Goal: Information Seeking & Learning: Check status

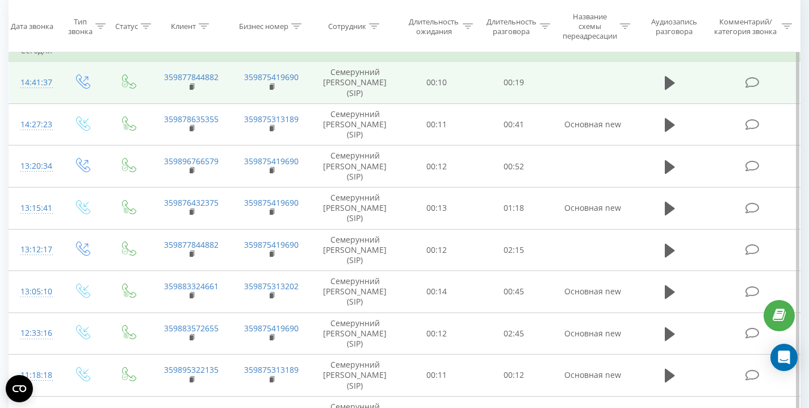
scroll to position [170, 0]
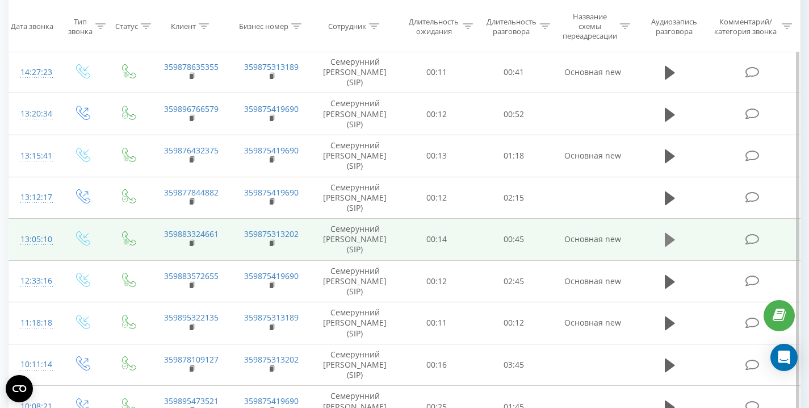
click at [666, 240] on icon at bounding box center [670, 240] width 10 height 14
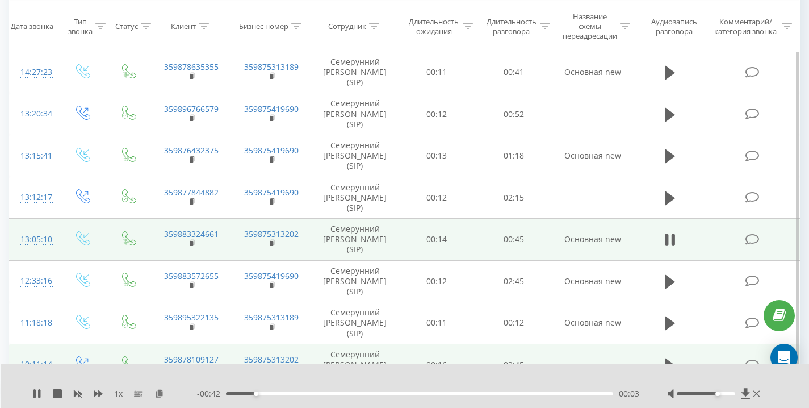
drag, startPoint x: 707, startPoint y: 393, endPoint x: 697, endPoint y: 356, distance: 38.9
click at [787, 390] on div "1 x - 00:42 00:03 00:03" at bounding box center [405, 386] width 809 height 44
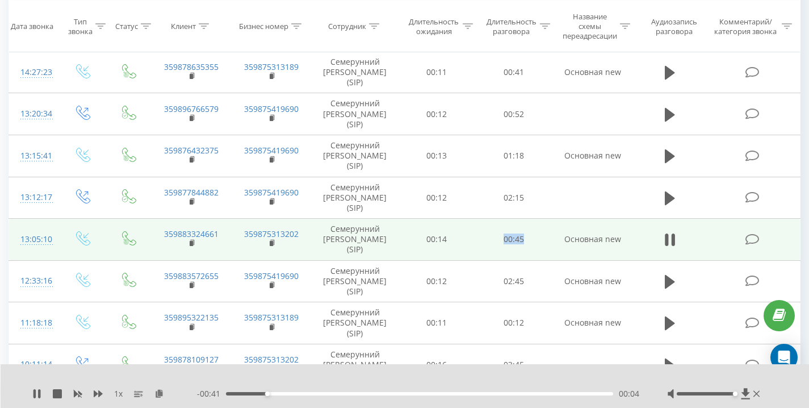
drag, startPoint x: 529, startPoint y: 243, endPoint x: 559, endPoint y: 242, distance: 29.6
click at [559, 242] on tr "13:05:10 359883324661 359875313202 Семерунний Дмитрий Андреевич (SIP) 00:14 00:…" at bounding box center [405, 240] width 792 height 42
click at [559, 242] on td "Основная new" at bounding box center [593, 240] width 81 height 42
click at [190, 243] on rect at bounding box center [191, 243] width 3 height 5
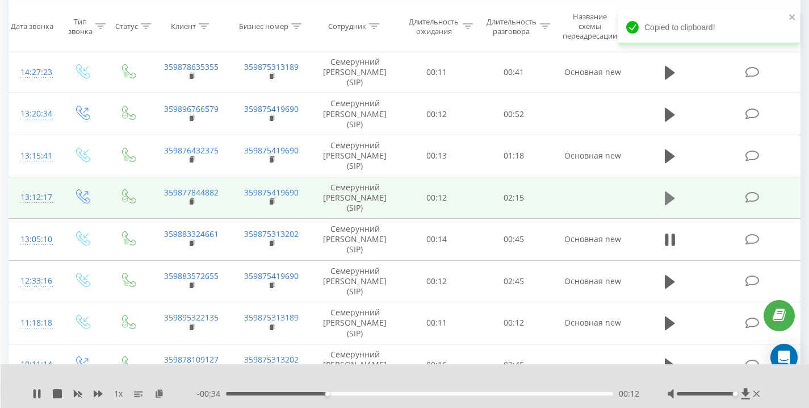
click at [670, 199] on icon at bounding box center [670, 198] width 10 height 14
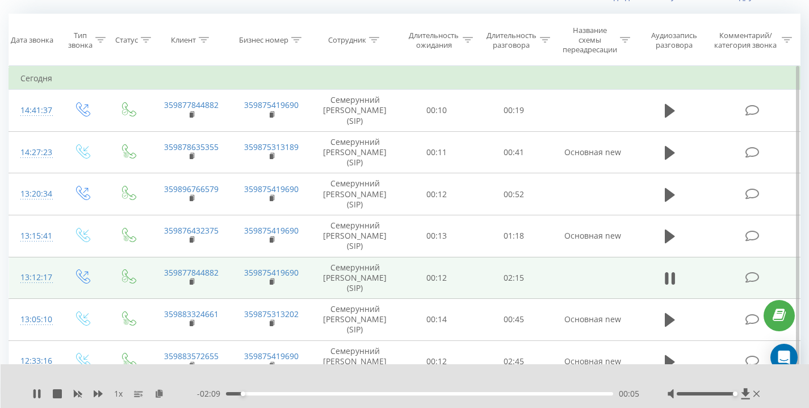
scroll to position [97, 0]
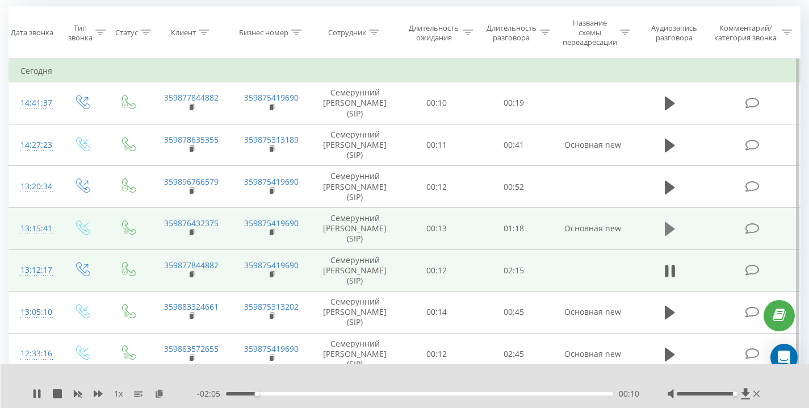
click at [675, 223] on icon at bounding box center [670, 229] width 10 height 16
click at [637, 225] on td at bounding box center [670, 228] width 74 height 42
drag, startPoint x: 624, startPoint y: 227, endPoint x: 557, endPoint y: 228, distance: 67.6
click at [557, 228] on td "Основная new" at bounding box center [593, 228] width 81 height 42
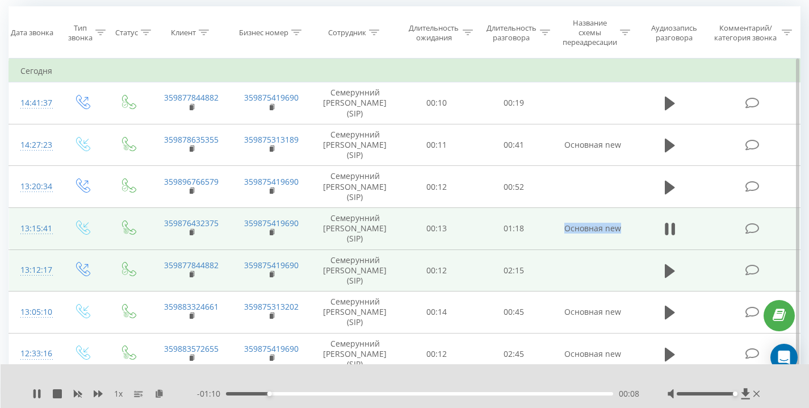
drag, startPoint x: 557, startPoint y: 228, endPoint x: 632, endPoint y: 229, distance: 75.5
click at [632, 229] on td "Основная new" at bounding box center [593, 228] width 81 height 42
drag, startPoint x: 631, startPoint y: 229, endPoint x: 567, endPoint y: 229, distance: 64.2
click at [567, 229] on td "Основная new" at bounding box center [593, 228] width 81 height 42
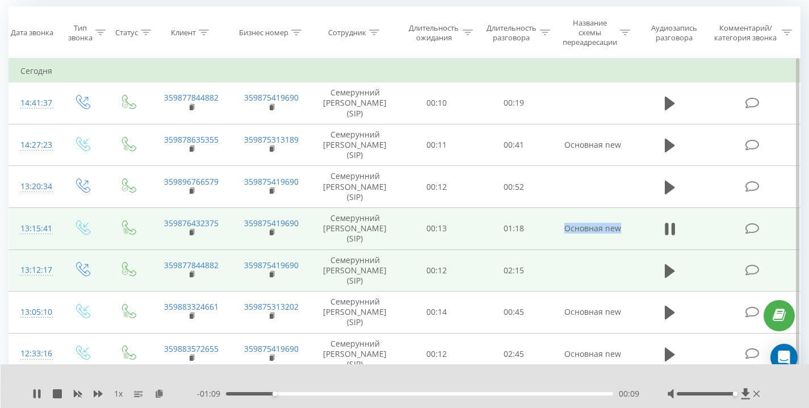
click at [567, 229] on td "Основная new" at bounding box center [593, 228] width 81 height 42
drag, startPoint x: 499, startPoint y: 229, endPoint x: 608, endPoint y: 230, distance: 108.5
click at [608, 230] on tr "13:15:41 359876432375 359875419690 Семерунний Дмитрий Андреевич (SIP) 00:13 01:…" at bounding box center [405, 228] width 792 height 42
click at [608, 230] on td "Основная new" at bounding box center [593, 228] width 81 height 42
drag, startPoint x: 625, startPoint y: 231, endPoint x: 575, endPoint y: 231, distance: 50.0
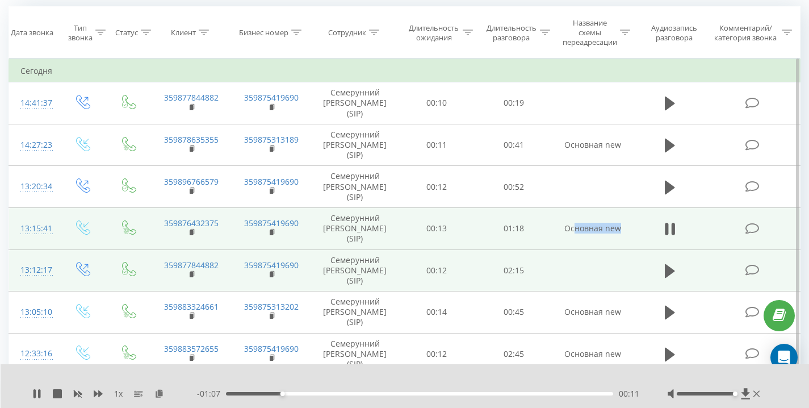
click at [575, 231] on td "Основная new" at bounding box center [593, 228] width 81 height 42
drag, startPoint x: 554, startPoint y: 230, endPoint x: 626, endPoint y: 229, distance: 72.1
click at [626, 229] on tr "13:15:41 359876432375 359875419690 Семерунний Дмитрий Андреевич (SIP) 00:13 01:…" at bounding box center [405, 228] width 792 height 42
click at [626, 229] on td "Основная new" at bounding box center [593, 228] width 81 height 42
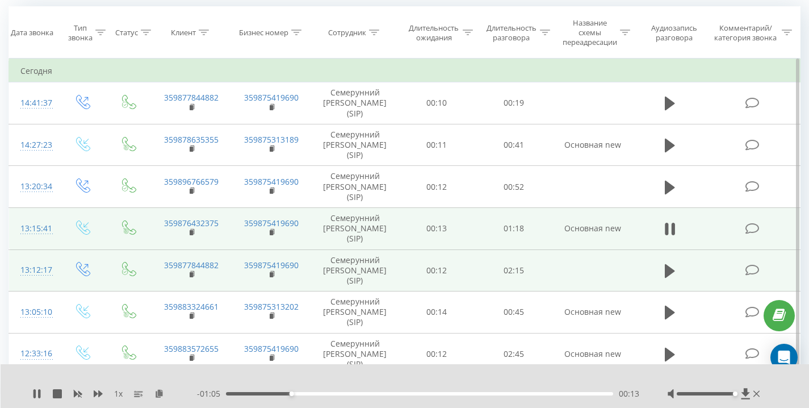
click at [626, 229] on td "Основная new" at bounding box center [593, 228] width 81 height 42
click at [192, 231] on rect at bounding box center [191, 232] width 3 height 5
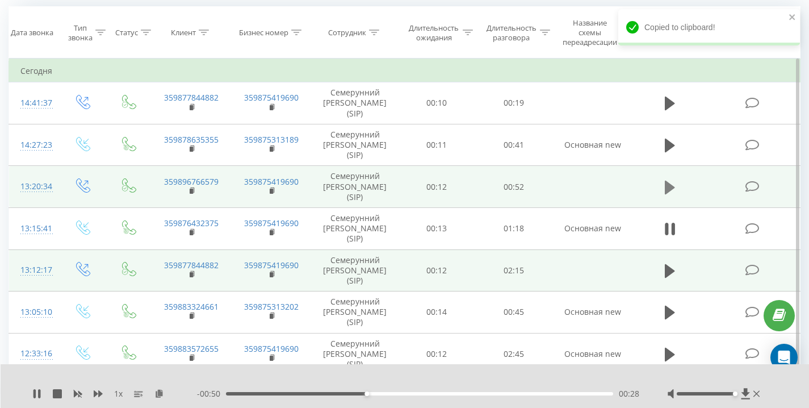
click at [666, 187] on icon at bounding box center [670, 187] width 10 height 14
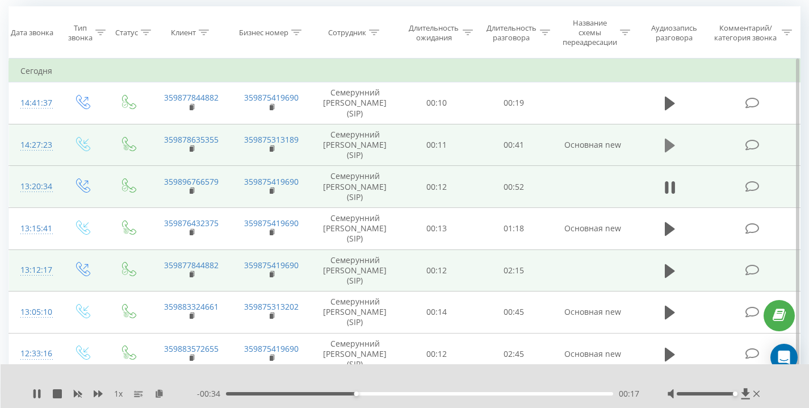
click at [666, 149] on icon at bounding box center [670, 146] width 10 height 14
drag, startPoint x: 562, startPoint y: 149, endPoint x: 635, endPoint y: 148, distance: 72.7
click at [635, 148] on tr "14:27:23 359878635355 359875313189 Семерунний Дмитрий Андреевич (SIP) 00:11 00:…" at bounding box center [405, 145] width 792 height 42
click at [635, 148] on td at bounding box center [670, 145] width 74 height 42
drag, startPoint x: 635, startPoint y: 148, endPoint x: 553, endPoint y: 145, distance: 81.8
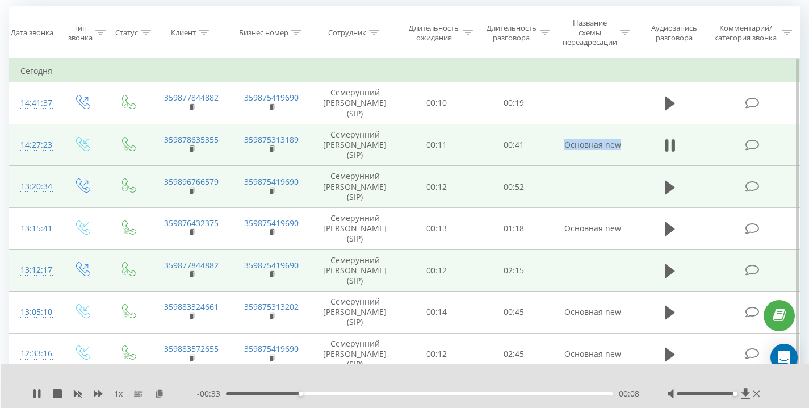
click at [553, 145] on tr "14:27:23 359878635355 359875313189 Семерунний Дмитрий Андреевич (SIP) 00:11 00:…" at bounding box center [405, 145] width 792 height 42
click at [553, 145] on td "Основная new" at bounding box center [593, 145] width 81 height 42
click at [543, 140] on td "00:41" at bounding box center [513, 145] width 77 height 42
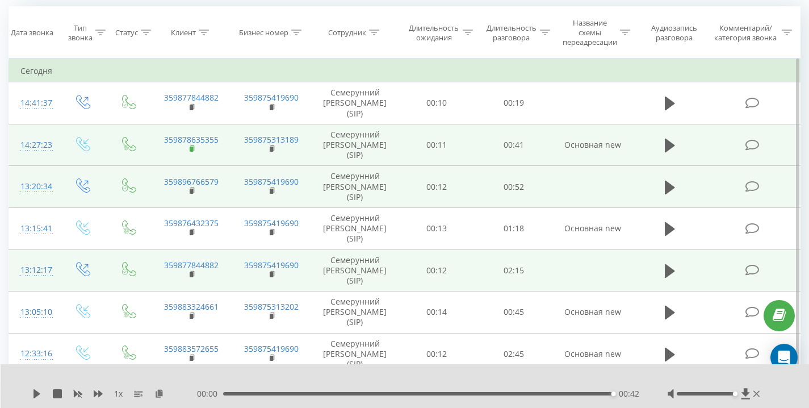
click at [192, 149] on rect at bounding box center [191, 149] width 3 height 5
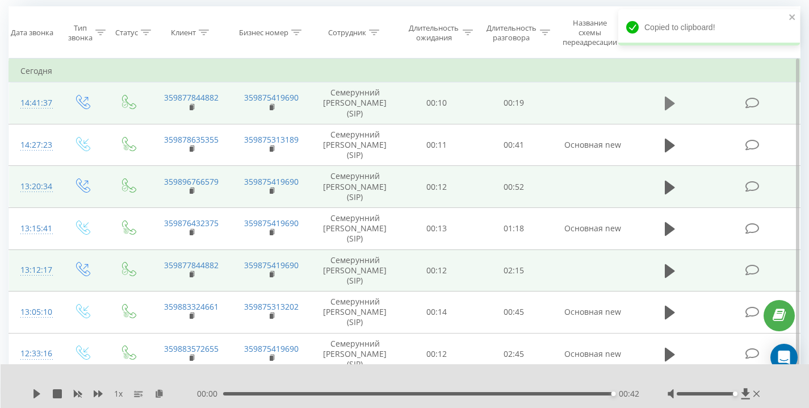
click at [673, 98] on icon at bounding box center [670, 103] width 10 height 16
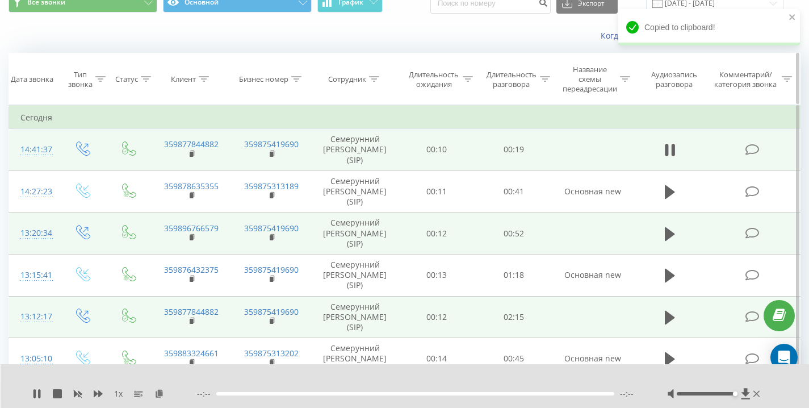
scroll to position [42, 0]
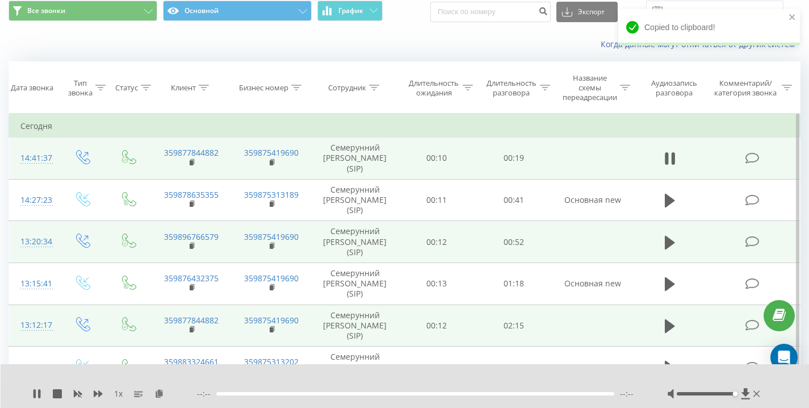
click at [446, 47] on div "Когда данные могут отличаться от других систем" at bounding box center [556, 44] width 505 height 11
click at [793, 17] on icon "close" at bounding box center [792, 17] width 6 height 6
click at [498, 51] on div "Когда данные могут отличаться от других систем" at bounding box center [405, 44] width 808 height 27
click at [395, 46] on div "Когда данные могут отличаться от других систем" at bounding box center [556, 44] width 505 height 11
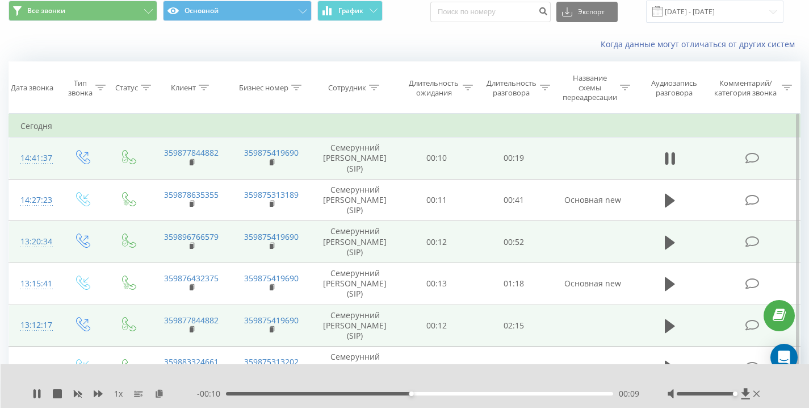
click at [400, 47] on div "Когда данные могут отличаться от других систем" at bounding box center [556, 44] width 505 height 11
click at [405, 48] on div "Когда данные могут отличаться от других систем" at bounding box center [556, 44] width 505 height 11
click at [406, 37] on div "Когда данные могут отличаться от других систем" at bounding box center [405, 44] width 808 height 27
click at [409, 38] on div "Когда данные могут отличаться от других систем" at bounding box center [405, 44] width 808 height 27
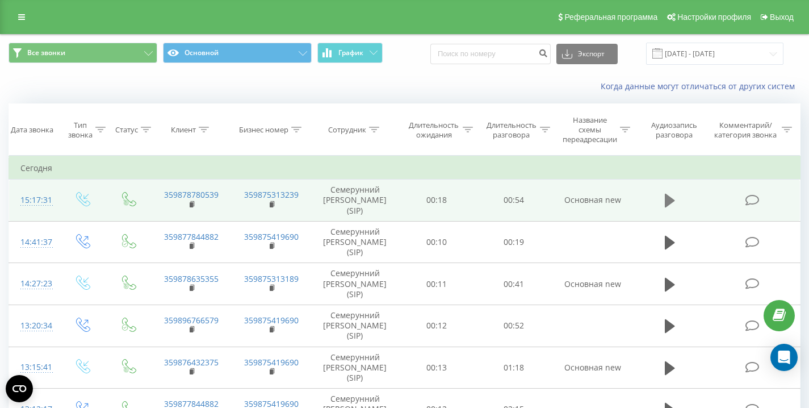
click at [666, 196] on icon at bounding box center [670, 201] width 10 height 14
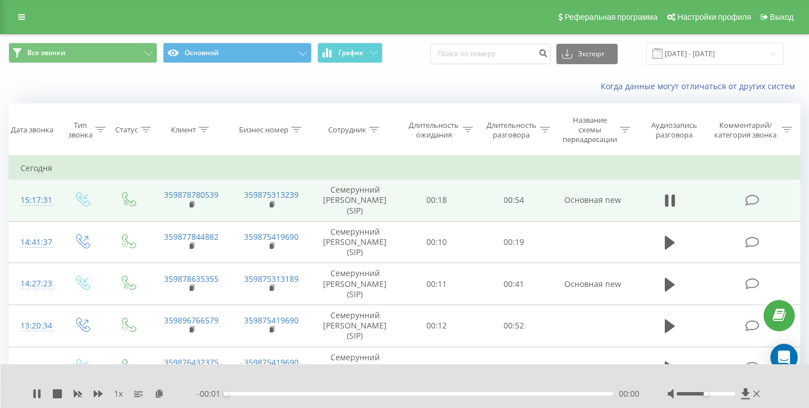
click at [406, 87] on div "Когда данные могут отличаться от других систем" at bounding box center [556, 86] width 505 height 11
click at [192, 204] on rect at bounding box center [191, 204] width 3 height 5
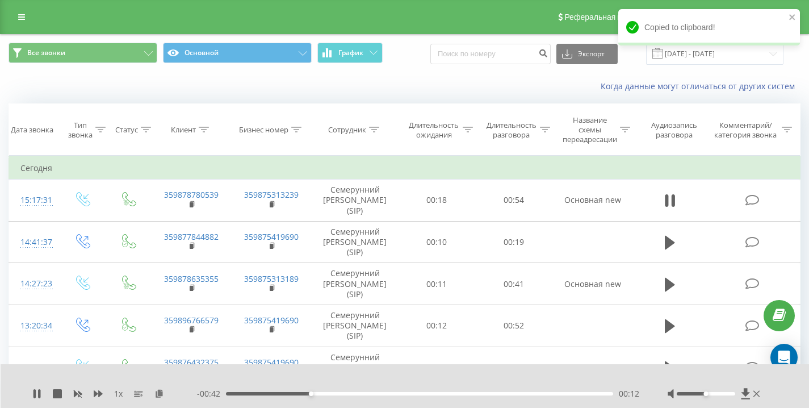
click at [115, 89] on div "Когда данные могут отличаться от других систем" at bounding box center [405, 86] width 808 height 27
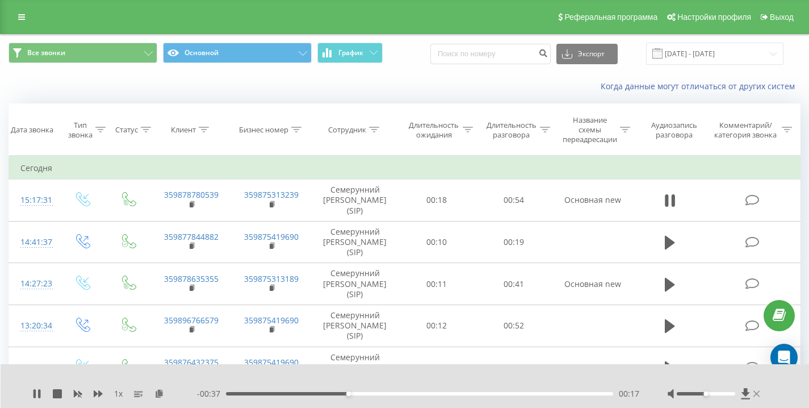
drag, startPoint x: 707, startPoint y: 394, endPoint x: 758, endPoint y: 390, distance: 51.8
click at [758, 390] on div at bounding box center [715, 393] width 95 height 11
click at [308, 84] on div "Когда данные могут отличаться от других систем" at bounding box center [556, 86] width 505 height 11
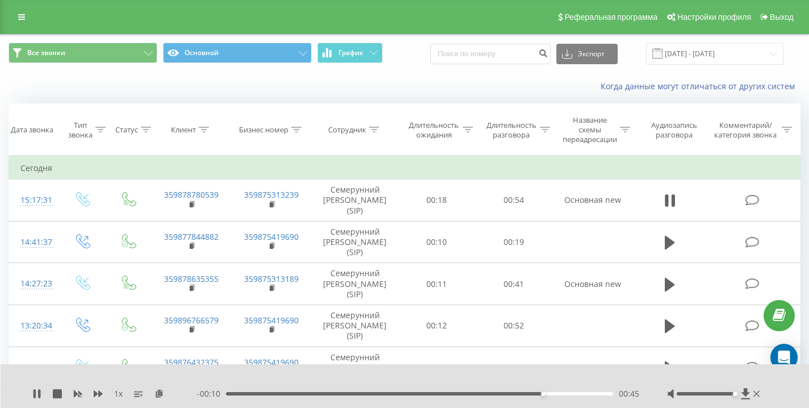
click at [308, 84] on div "Когда данные могут отличаться от других систем" at bounding box center [556, 86] width 505 height 11
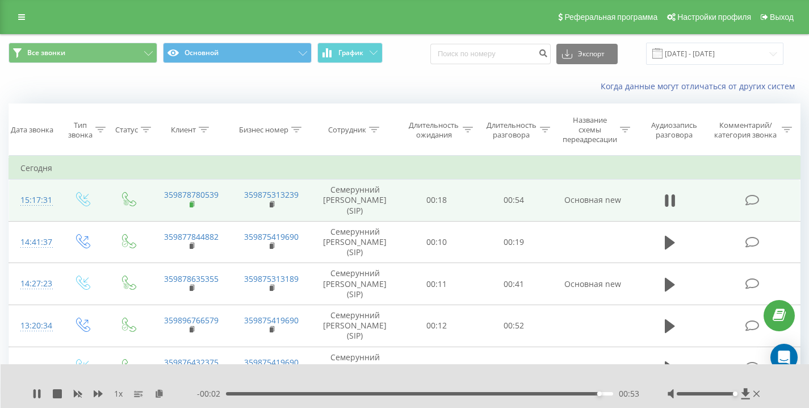
click at [191, 204] on rect at bounding box center [191, 204] width 3 height 5
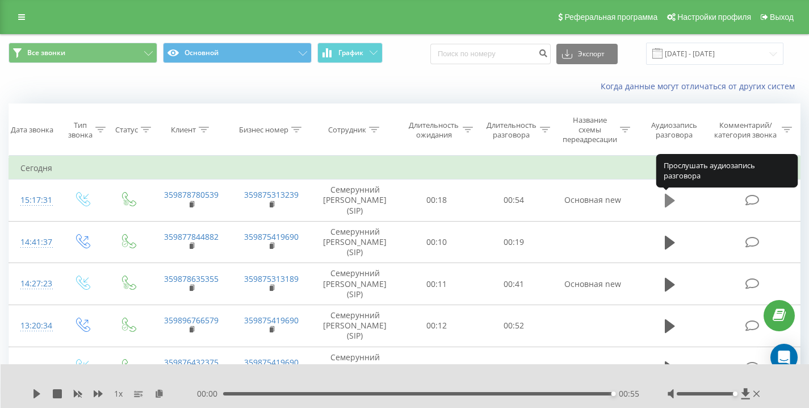
click at [668, 198] on icon at bounding box center [670, 201] width 10 height 14
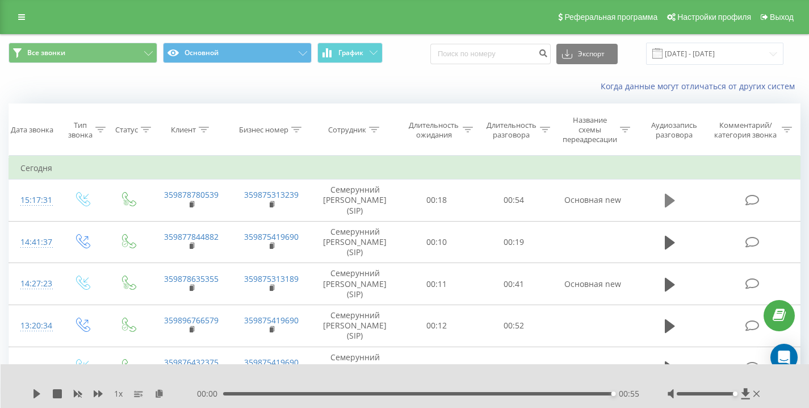
click at [664, 200] on button at bounding box center [670, 200] width 17 height 17
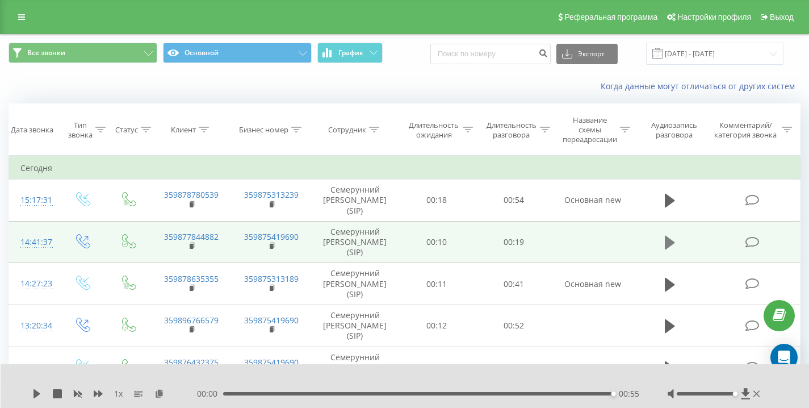
click at [673, 249] on icon at bounding box center [670, 243] width 10 height 16
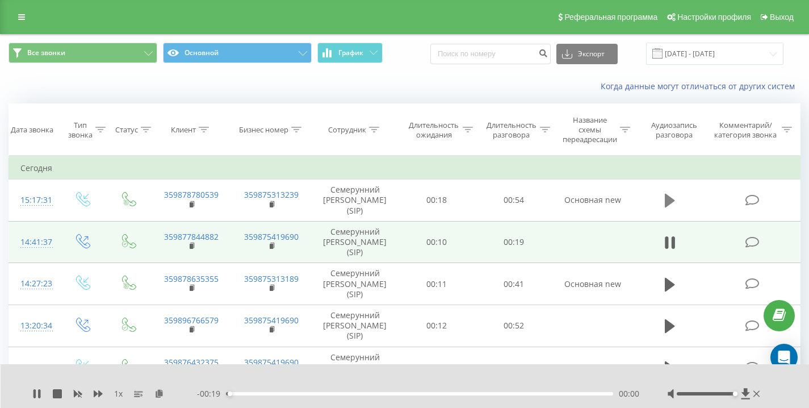
click at [669, 200] on icon at bounding box center [670, 201] width 10 height 14
click at [674, 199] on icon at bounding box center [670, 201] width 10 height 16
click at [670, 202] on icon at bounding box center [670, 201] width 10 height 16
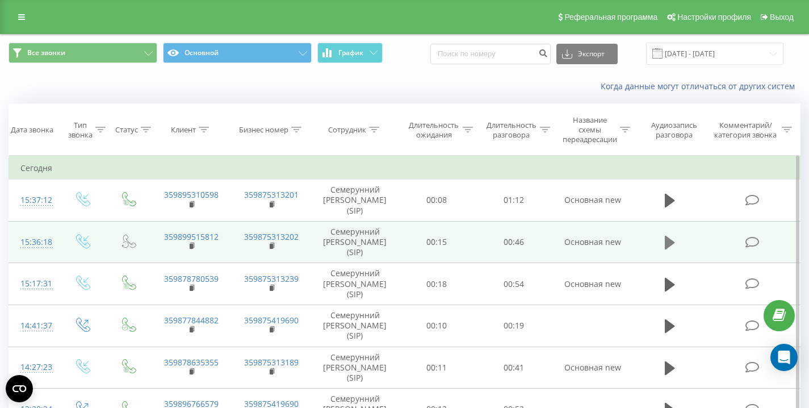
click at [669, 242] on icon at bounding box center [670, 243] width 10 height 14
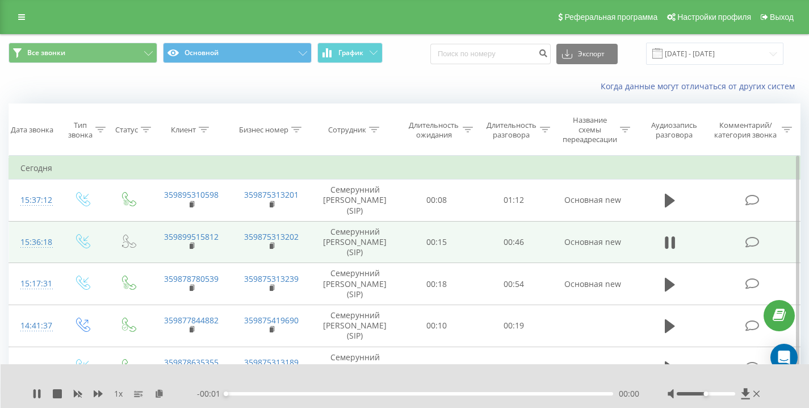
click at [420, 73] on div "Когда данные могут отличаться от других систем" at bounding box center [405, 86] width 808 height 27
drag, startPoint x: 706, startPoint y: 393, endPoint x: 808, endPoint y: 390, distance: 102.3
click at [805, 390] on div "1 x - 00:42 00:04 00:04" at bounding box center [405, 386] width 809 height 44
click at [424, 74] on div "Когда данные могут отличаться от других систем" at bounding box center [405, 86] width 808 height 27
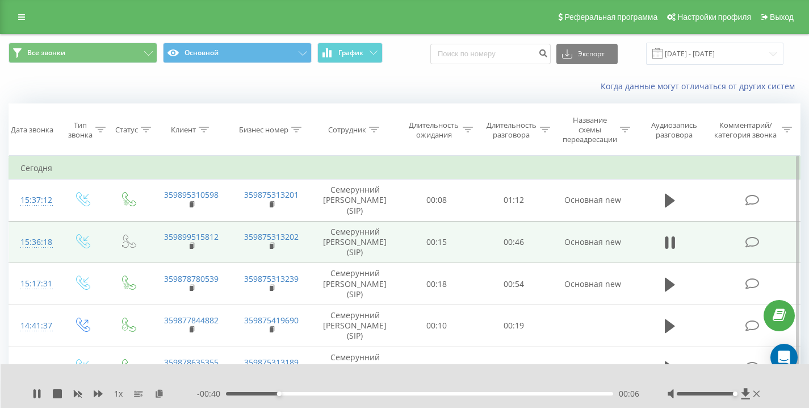
click at [423, 76] on div "Когда данные могут отличаться от других систем" at bounding box center [405, 86] width 808 height 27
click at [422, 74] on div "Когда данные могут отличаться от других систем" at bounding box center [405, 86] width 808 height 27
click at [426, 78] on div "Когда данные могут отличаться от других систем" at bounding box center [405, 86] width 808 height 27
click at [420, 74] on div "Когда данные могут отличаться от других систем" at bounding box center [405, 86] width 808 height 27
click at [420, 70] on div "Все звонки Основной График Экспорт .csv .xls .xlsx 21.08.2025 - 21.08.2025" at bounding box center [405, 54] width 808 height 38
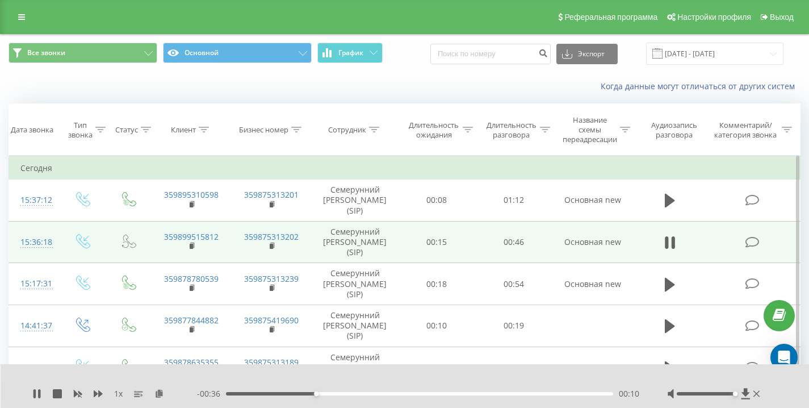
click at [420, 70] on div "Все звонки Основной График Экспорт .csv .xls .xlsx 21.08.2025 - 21.08.2025" at bounding box center [405, 54] width 808 height 38
click at [427, 73] on div "Когда данные могут отличаться от других систем" at bounding box center [405, 86] width 808 height 27
click at [578, 395] on div "- 00:26 00:20 00:20" at bounding box center [418, 393] width 442 height 11
click at [578, 394] on div "00:20" at bounding box center [419, 393] width 387 height 3
click at [419, 74] on div "Когда данные могут отличаться от других систем" at bounding box center [405, 86] width 808 height 27
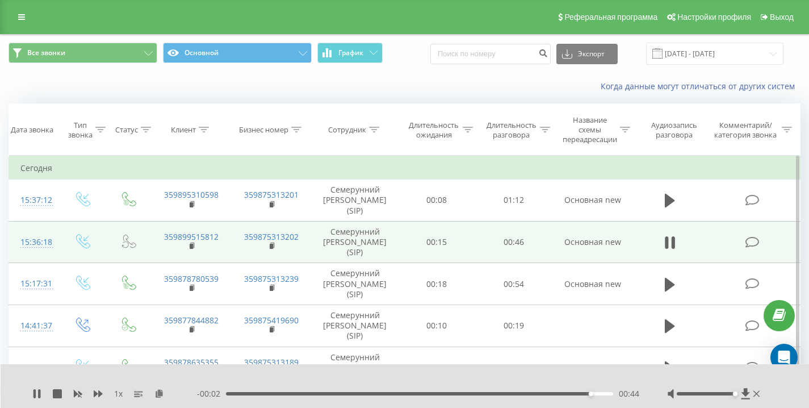
click at [419, 76] on div "Когда данные могут отличаться от других систем" at bounding box center [405, 86] width 808 height 27
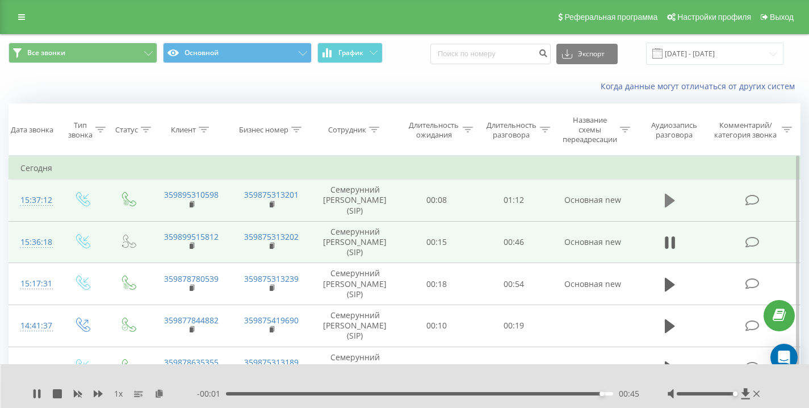
click at [664, 198] on button at bounding box center [670, 200] width 17 height 17
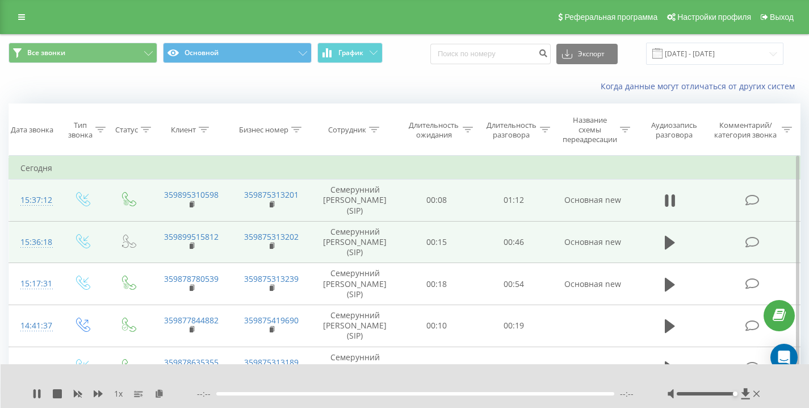
click at [404, 76] on div "Когда данные могут отличаться от других систем" at bounding box center [405, 86] width 808 height 27
click at [416, 73] on div "Когда данные могут отличаться от других систем" at bounding box center [405, 86] width 808 height 27
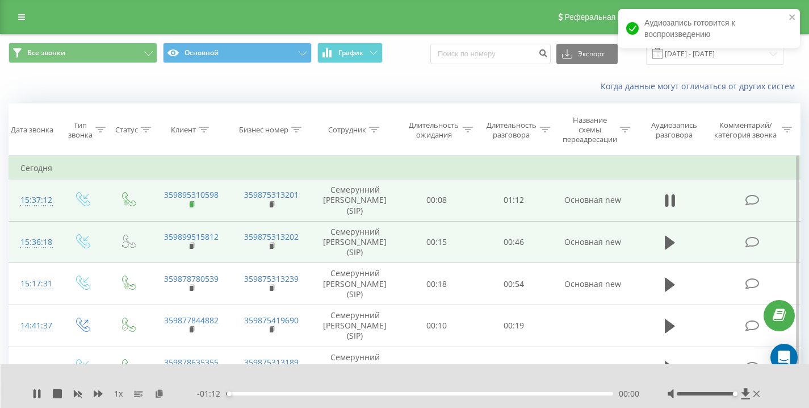
click at [193, 204] on rect at bounding box center [191, 204] width 3 height 5
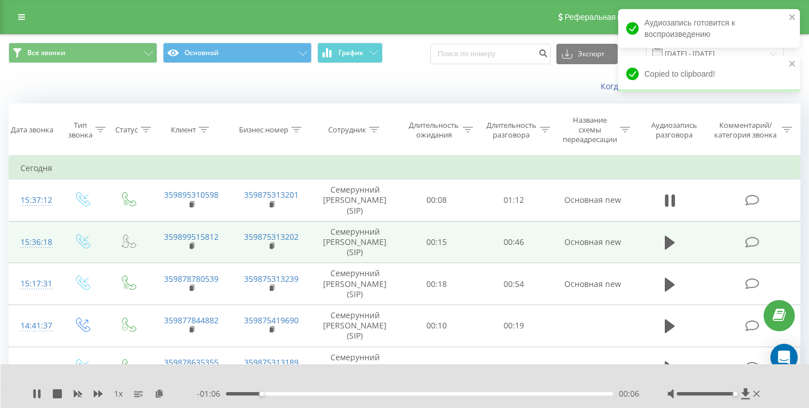
click at [207, 91] on div "Когда данные могут отличаться от других систем" at bounding box center [405, 86] width 808 height 27
click at [789, 19] on icon "close" at bounding box center [793, 16] width 8 height 9
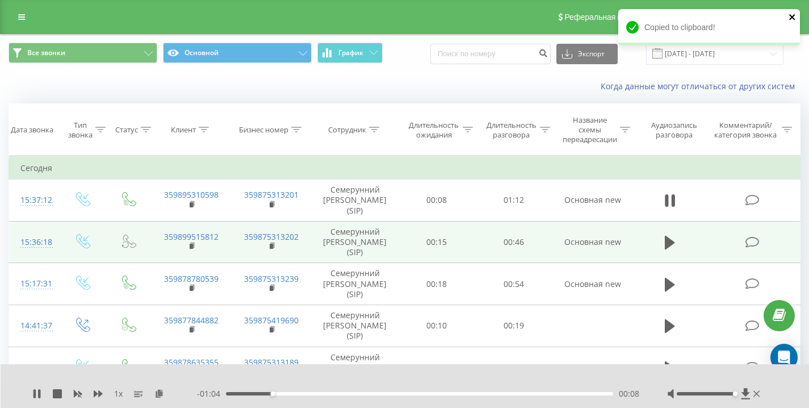
click at [792, 15] on icon "close" at bounding box center [793, 16] width 8 height 9
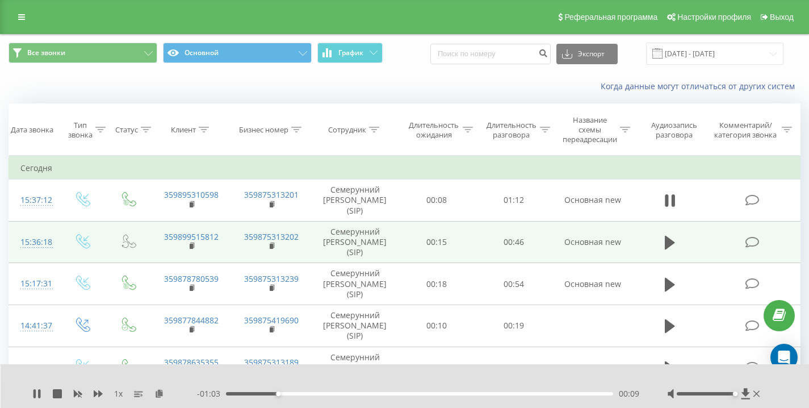
click at [424, 77] on div "Когда данные могут отличаться от других систем" at bounding box center [405, 86] width 808 height 27
click at [429, 72] on div "Все звонки Основной График Экспорт .csv .xls .xlsx 21.08.2025 - 21.08.2025" at bounding box center [405, 54] width 808 height 38
click at [423, 72] on div "Все звонки Основной График Экспорт .csv .xls .xlsx 21.08.2025 - 21.08.2025" at bounding box center [405, 54] width 808 height 38
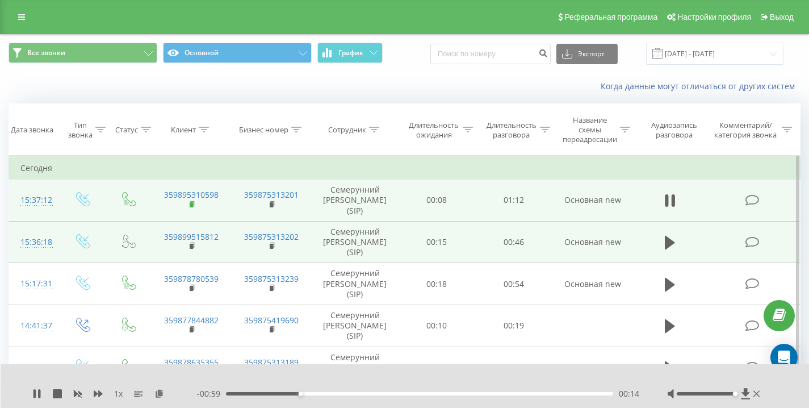
click at [191, 204] on rect at bounding box center [191, 204] width 3 height 5
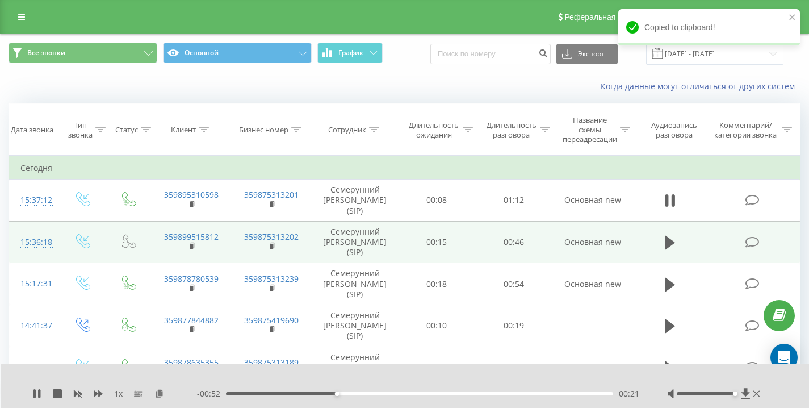
click at [137, 81] on div "Когда данные могут отличаться от других систем" at bounding box center [405, 86] width 808 height 27
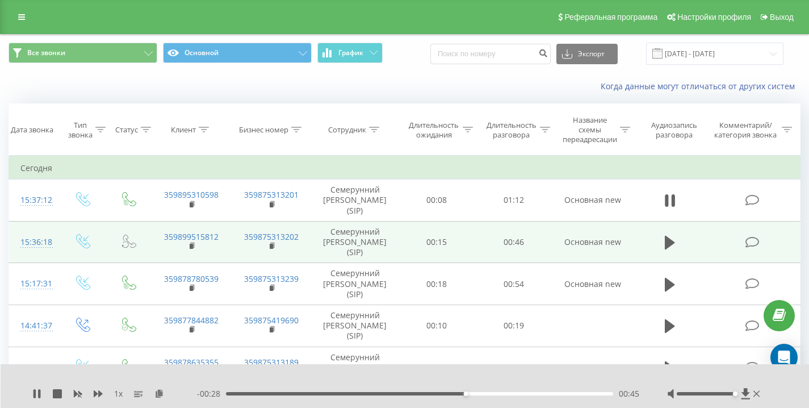
click at [140, 86] on div "Когда данные могут отличаться от других систем" at bounding box center [405, 86] width 808 height 27
click at [36, 397] on icon at bounding box center [36, 393] width 9 height 9
click at [38, 391] on icon at bounding box center [36, 393] width 9 height 9
click at [258, 81] on div "Когда данные могут отличаться от других систем" at bounding box center [405, 86] width 808 height 27
click at [415, 80] on div "Когда данные могут отличаться от других систем" at bounding box center [405, 86] width 808 height 27
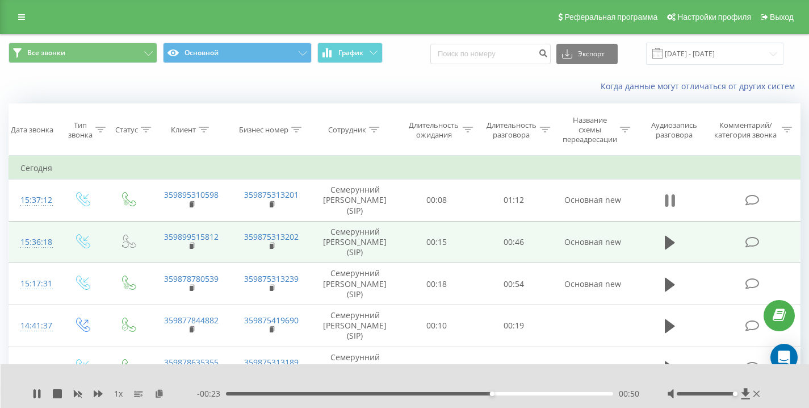
click at [664, 200] on button at bounding box center [670, 200] width 17 height 17
click at [421, 79] on div "Когда данные могут отличаться от других систем" at bounding box center [405, 86] width 808 height 27
click at [424, 71] on div "Все звонки Основной График Экспорт .csv .xls .xlsx 21.08.2025 - 21.08.2025" at bounding box center [405, 54] width 808 height 38
